Goal: Information Seeking & Learning: Find specific fact

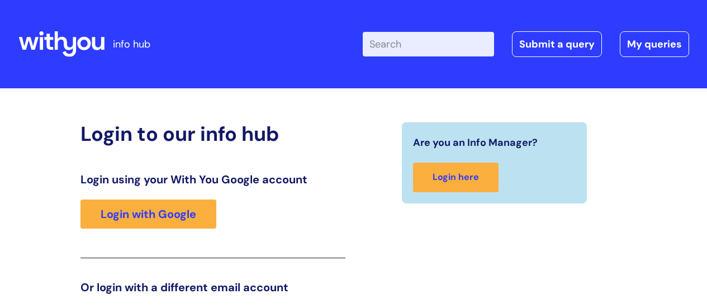
scroll to position [170, 0]
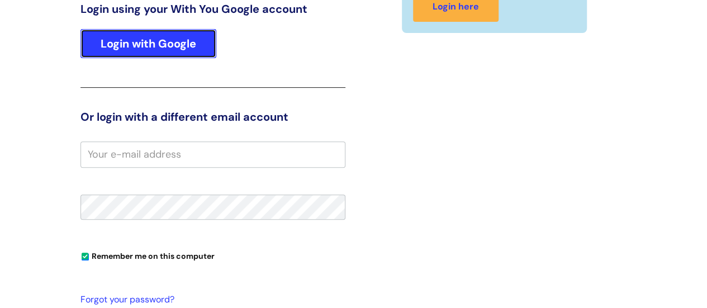
click at [183, 35] on link "Login with Google" at bounding box center [148, 43] width 136 height 29
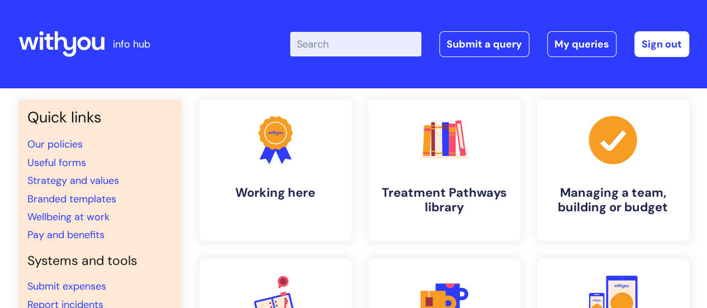
click at [321, 44] on input "Enter your search term here..." at bounding box center [355, 44] width 131 height 25
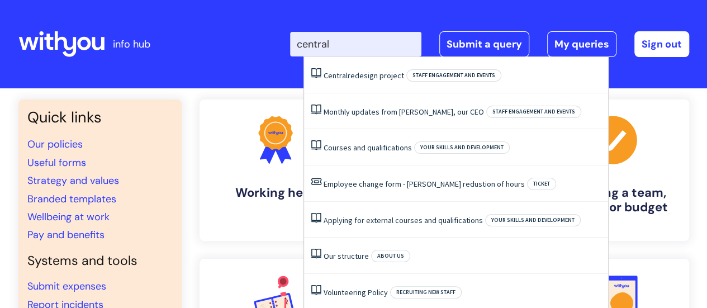
type input "central"
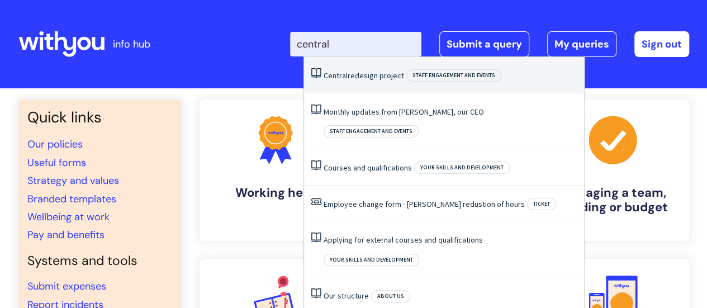
click at [347, 68] on li "Central redesign project Staff engagement and events" at bounding box center [444, 75] width 280 height 36
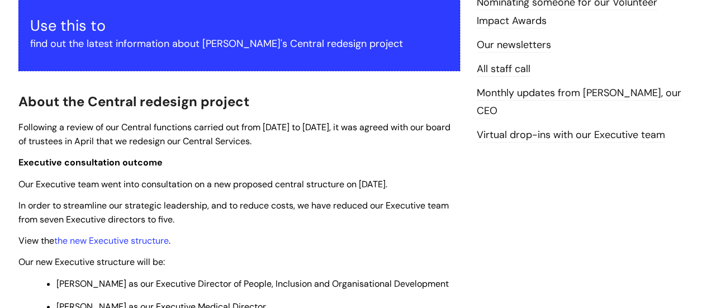
scroll to position [224, 0]
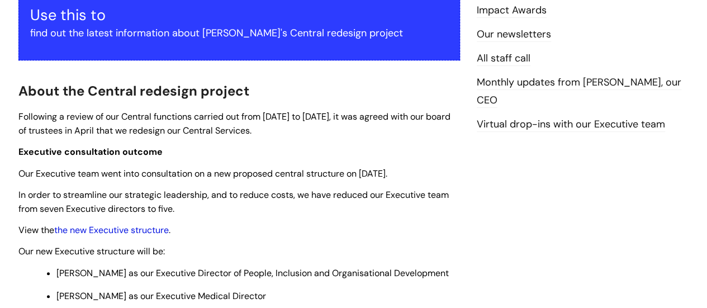
click at [126, 227] on link "the new Executive structure" at bounding box center [111, 230] width 115 height 12
